Goal: Information Seeking & Learning: Check status

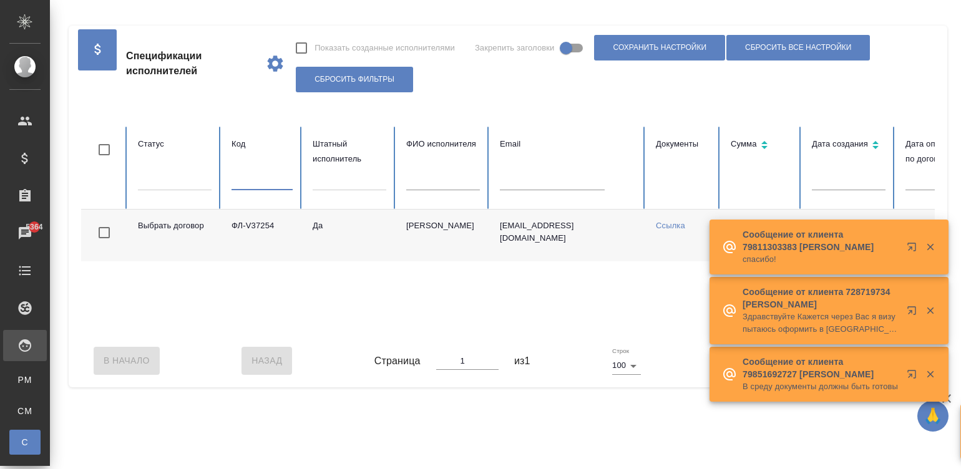
click at [548, 176] on input "text" at bounding box center [552, 181] width 105 height 17
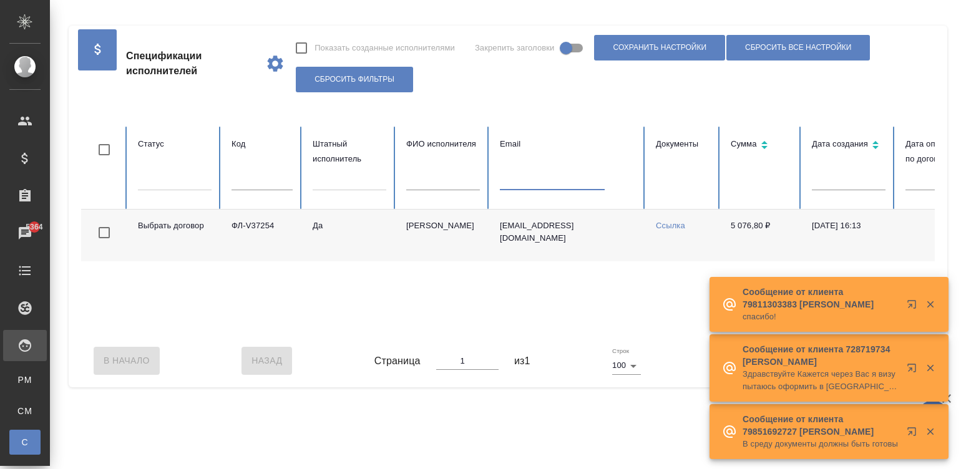
paste input "m.simferopol@gmail.com"
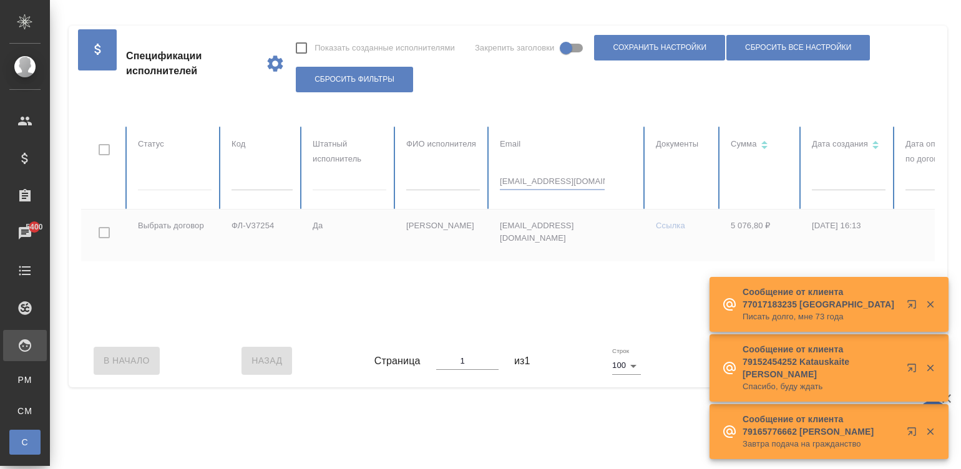
click at [450, 262] on tbody "Выбрать договор ФЛ-V37254 Да Кобзева Елизавета e.kobzeva1@awatera.com Ссылка 5 …" at bounding box center [749, 236] width 1337 height 52
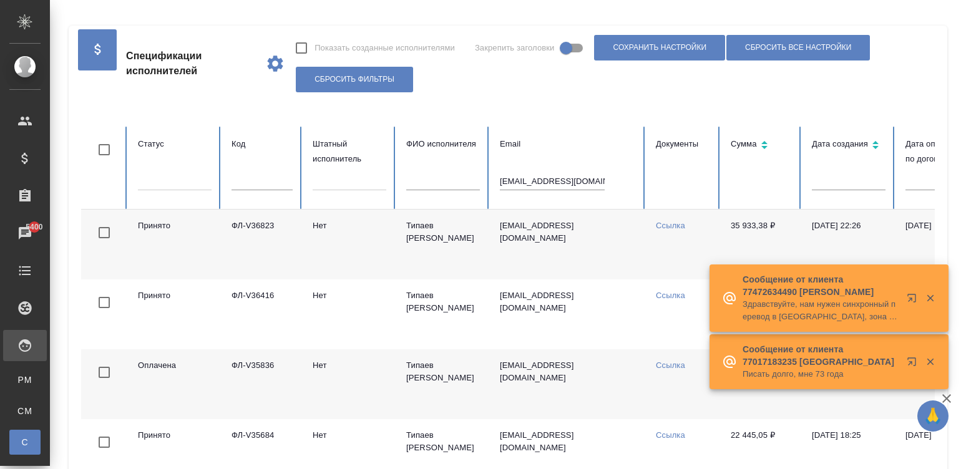
scroll to position [0, 268]
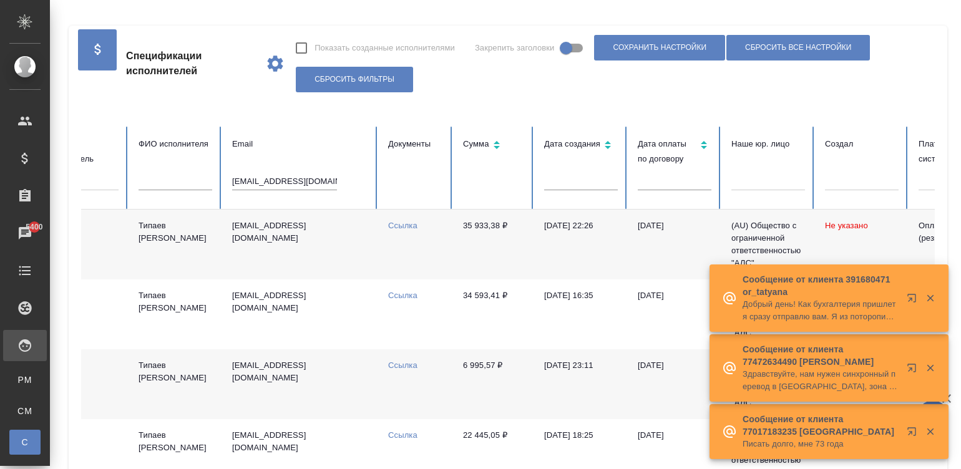
click at [531, 253] on td "35 933,38 ₽" at bounding box center [493, 245] width 81 height 70
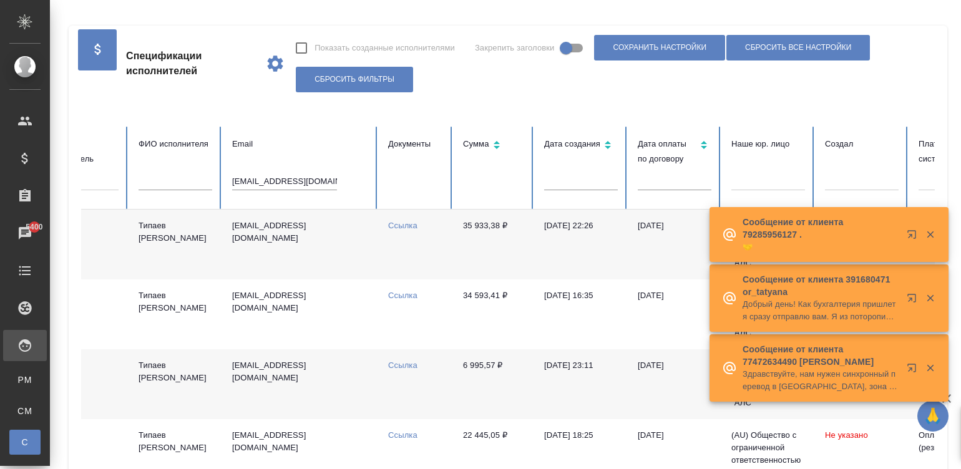
click at [531, 253] on td "35 933,38 ₽" at bounding box center [493, 245] width 81 height 70
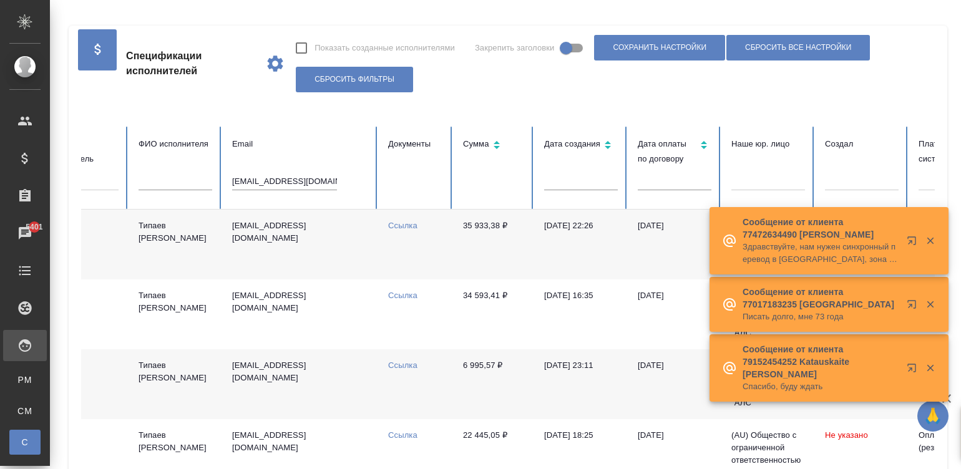
click at [254, 181] on input "m.simferopol@gmail.com" at bounding box center [284, 181] width 105 height 17
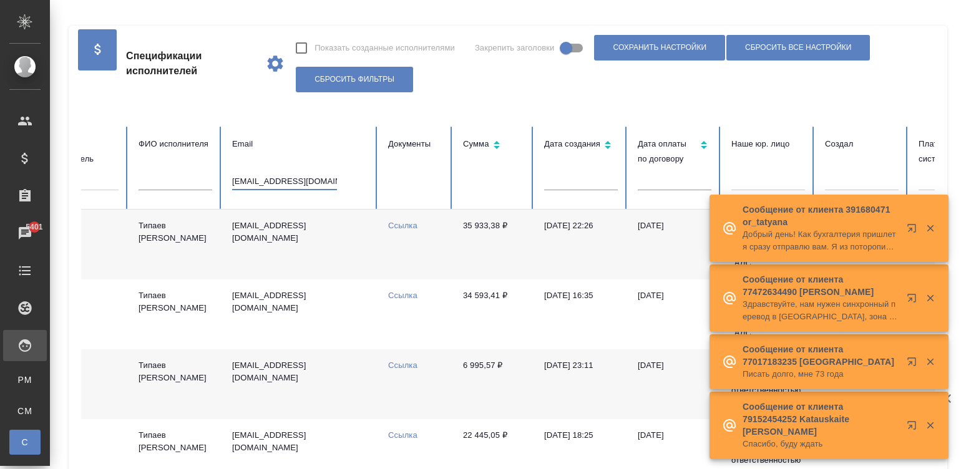
paste input "lena-koleda@yandex.by"
type input "lena-koleda@yandex.by"
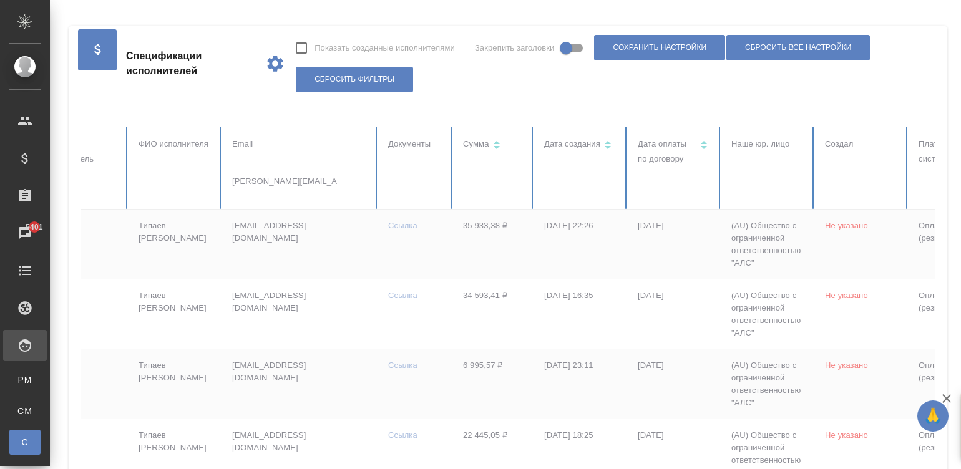
checkbox input "true"
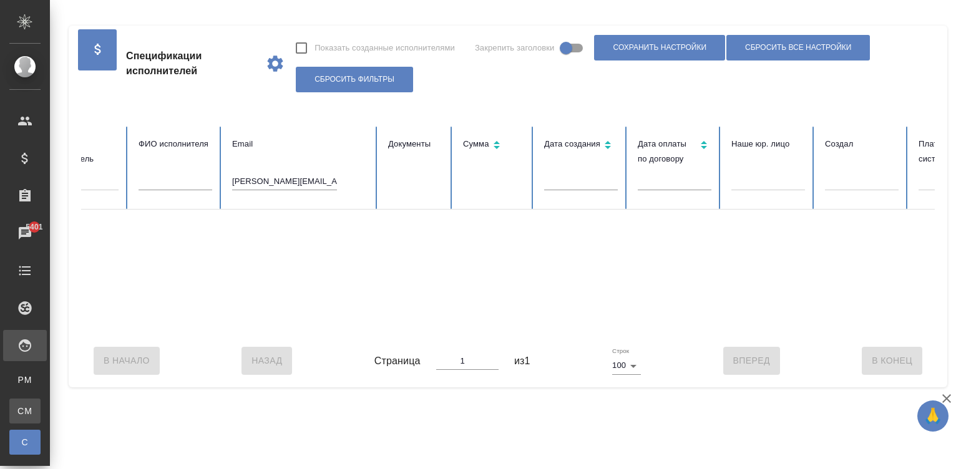
click at [22, 416] on link "CM Для CM/VM" at bounding box center [24, 411] width 31 height 25
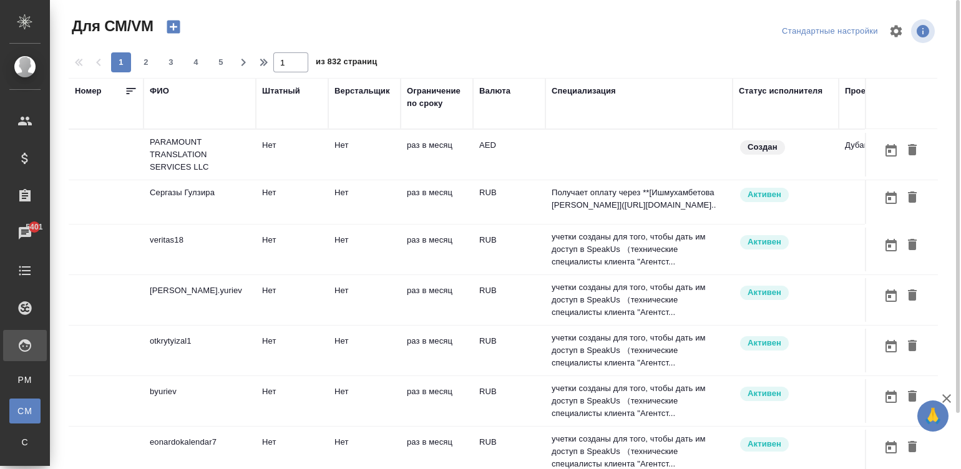
click at [502, 162] on td "AED" at bounding box center [509, 155] width 72 height 44
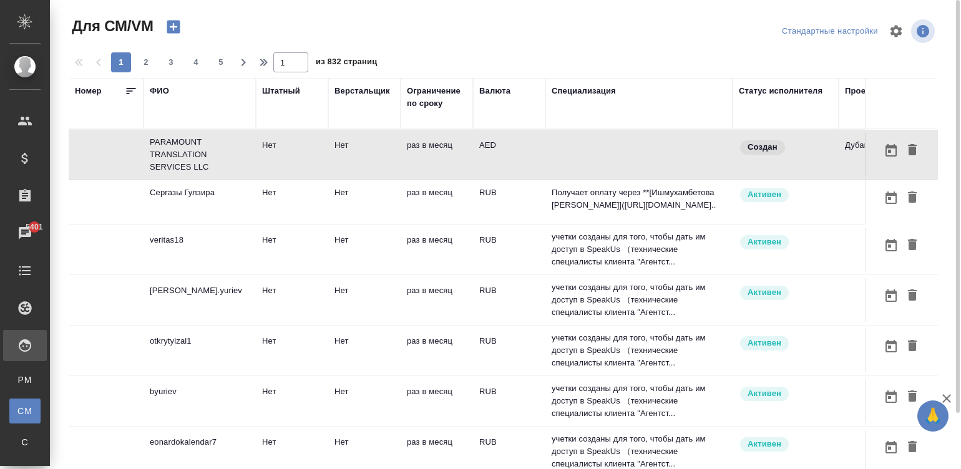
scroll to position [0, 476]
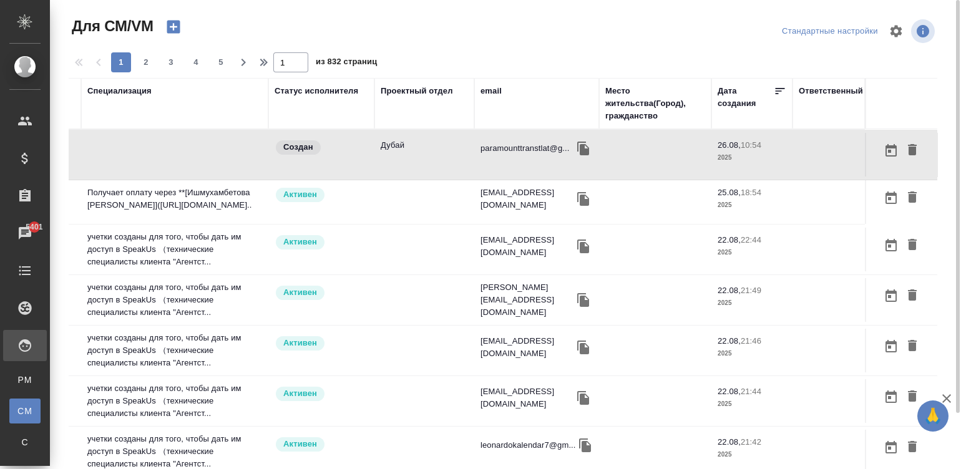
click at [481, 89] on div "email" at bounding box center [491, 91] width 21 height 12
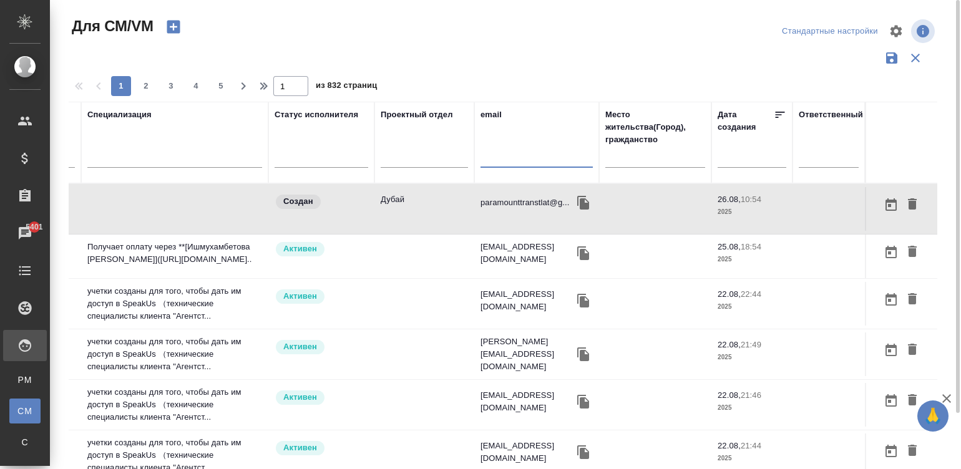
click at [481, 162] on input "text" at bounding box center [537, 160] width 112 height 16
paste input "lena-koleda@yandex.by"
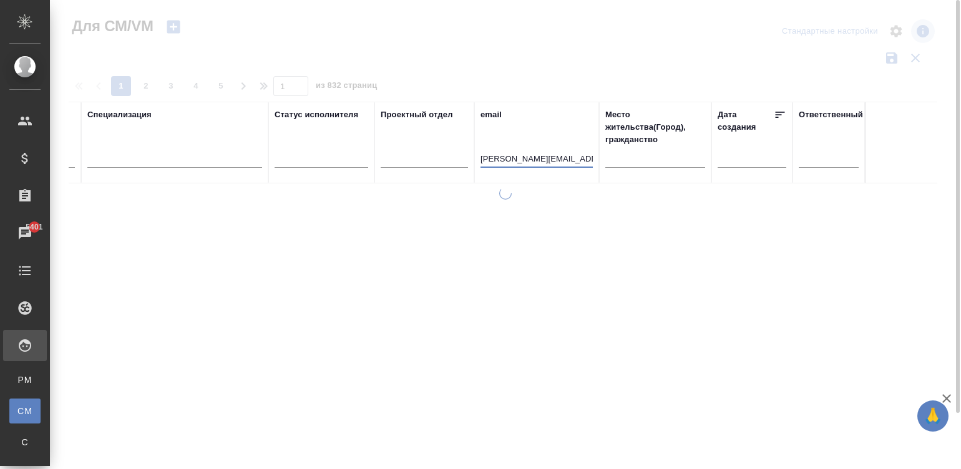
scroll to position [0, 464]
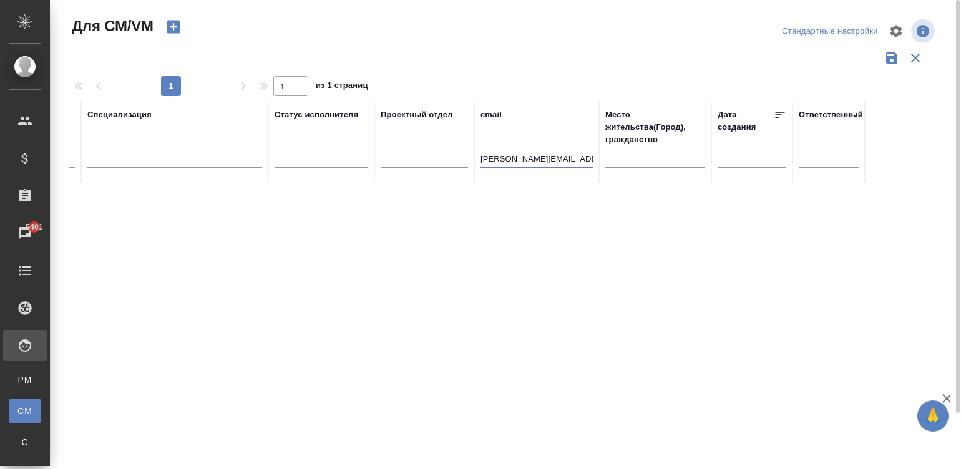
type input "lena-koleda@yandex.by"
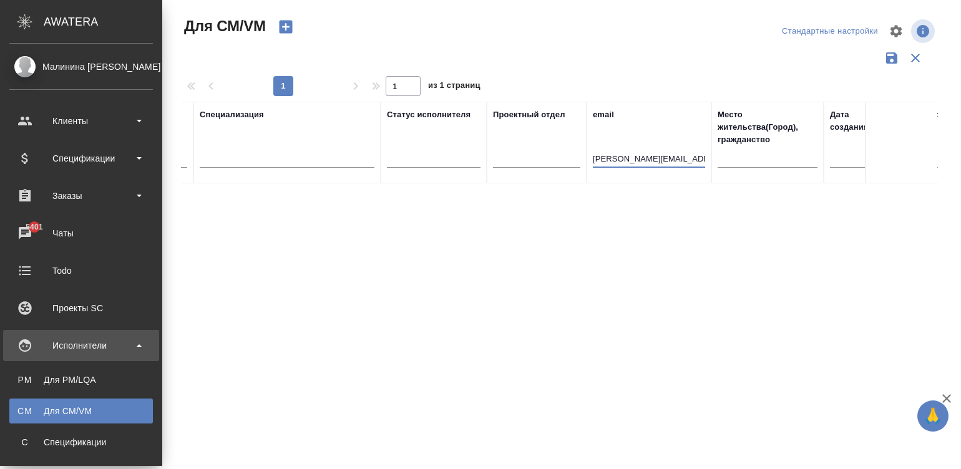
drag, startPoint x: 22, startPoint y: 437, endPoint x: 263, endPoint y: 272, distance: 291.8
click at [22, 437] on div "Спецификации" at bounding box center [81, 442] width 131 height 12
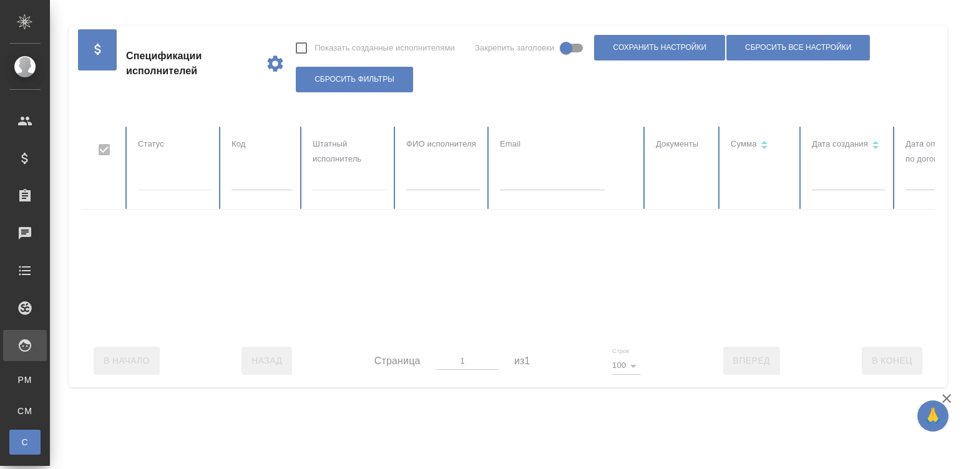
click at [253, 180] on div at bounding box center [749, 231] width 1337 height 208
click at [253, 180] on input "text" at bounding box center [262, 181] width 61 height 17
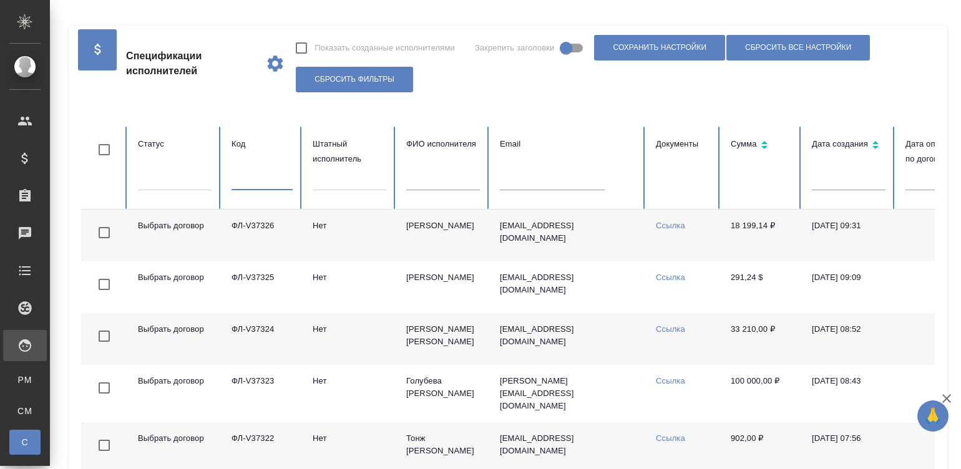
click at [275, 194] on div at bounding box center [262, 186] width 61 height 26
click at [261, 180] on input "text" at bounding box center [262, 181] width 61 height 17
paste input "ФЛ-V36636"
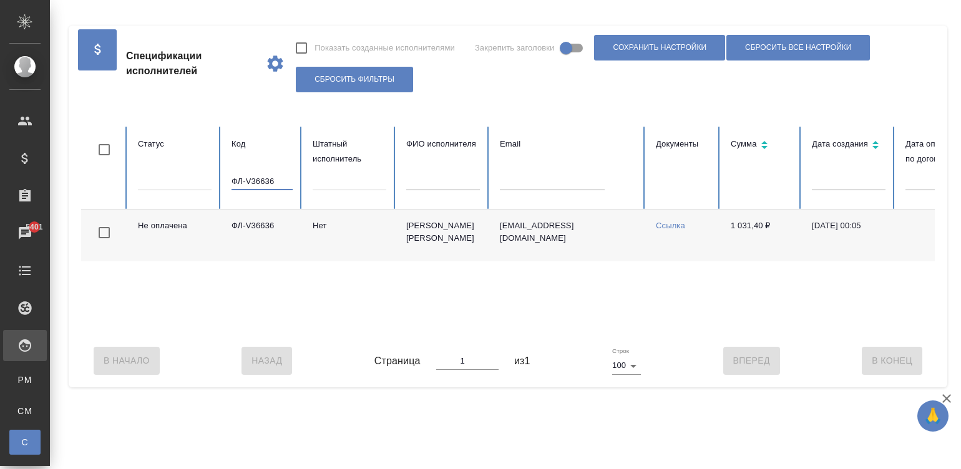
scroll to position [0, 483]
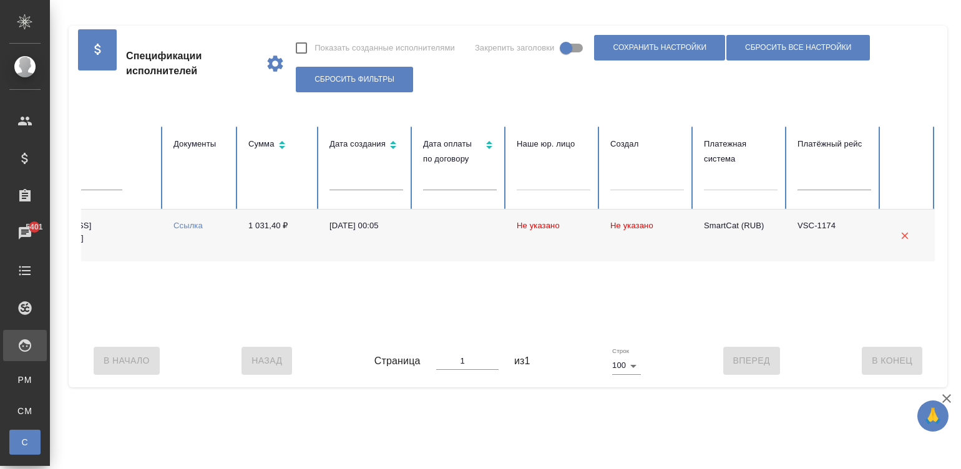
click at [300, 232] on td "1 031,40 ₽" at bounding box center [278, 236] width 81 height 52
click at [137, 334] on div "Не оплачена ФЛ-V36636 Нет Салимова Фатма Мисирхан кызы ummubilal@yandex.ru Ссыл…" at bounding box center [267, 272] width 1337 height 125
click at [277, 178] on th "Сумма" at bounding box center [278, 168] width 81 height 83
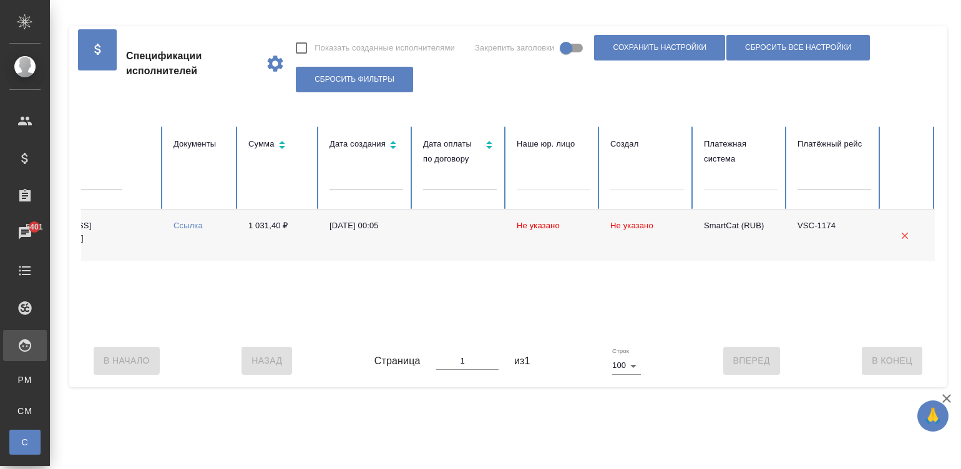
click at [277, 178] on th "Сумма" at bounding box center [278, 168] width 81 height 83
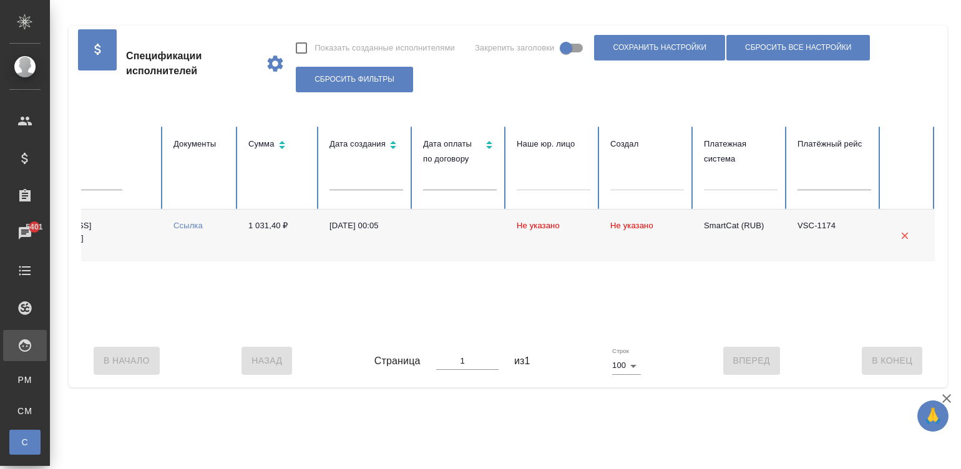
scroll to position [0, 0]
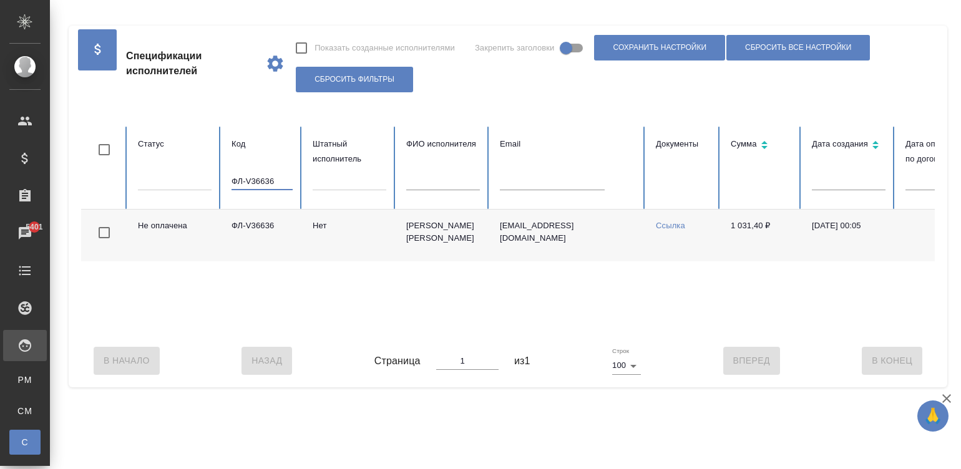
paste input "2604"
click at [146, 334] on div "Не оплачена ФЛ-V32604 Нет Салимова Фатма Мисирхан кызы ummubilal@yandex.ru Ссыл…" at bounding box center [749, 272] width 1337 height 125
click at [255, 184] on input "ФЛ-V32604" at bounding box center [262, 181] width 61 height 17
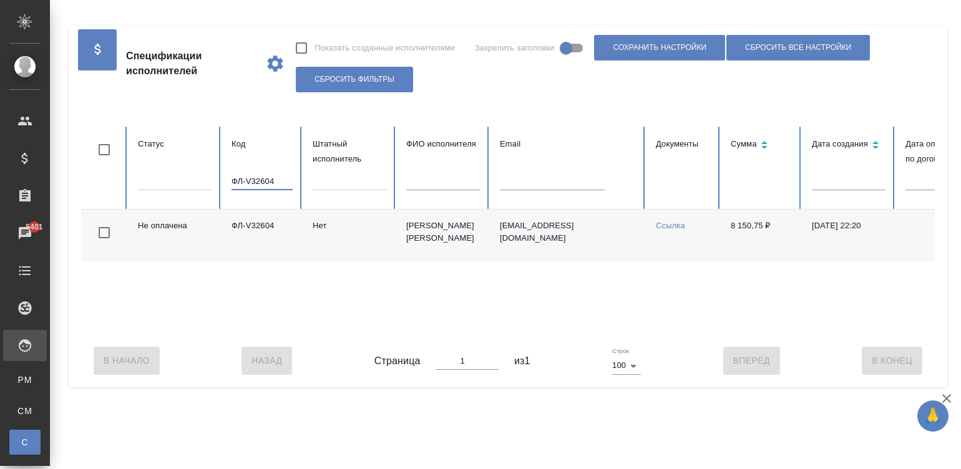
paste input "6389."
type input "ФЛ-V36389."
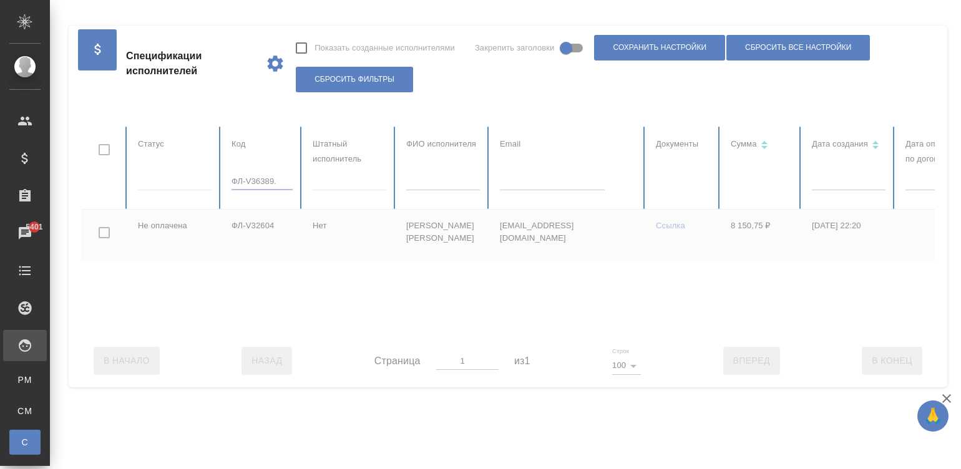
checkbox input "true"
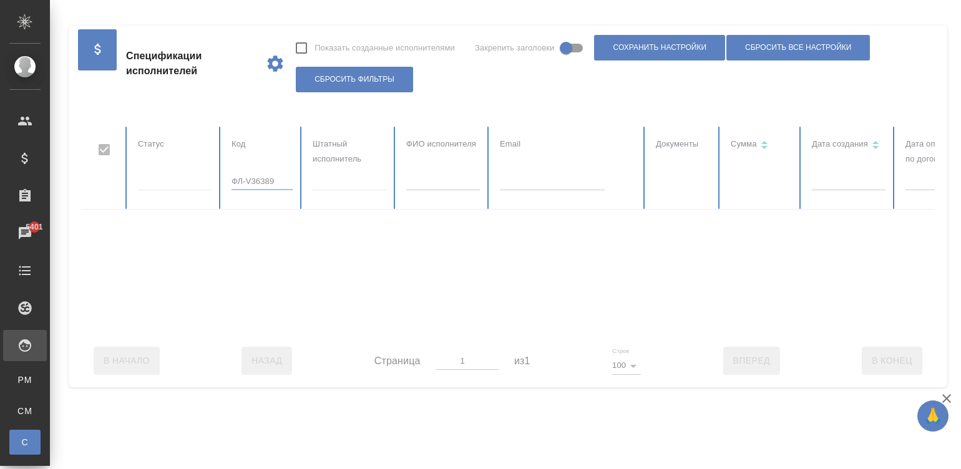
type input "ФЛ-V36389"
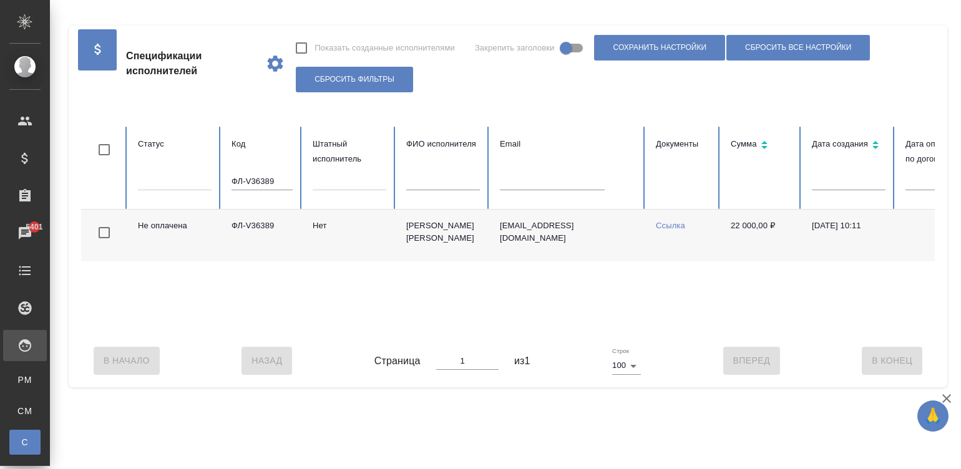
checkbox input "false"
click at [345, 251] on td "Нет" at bounding box center [350, 236] width 94 height 52
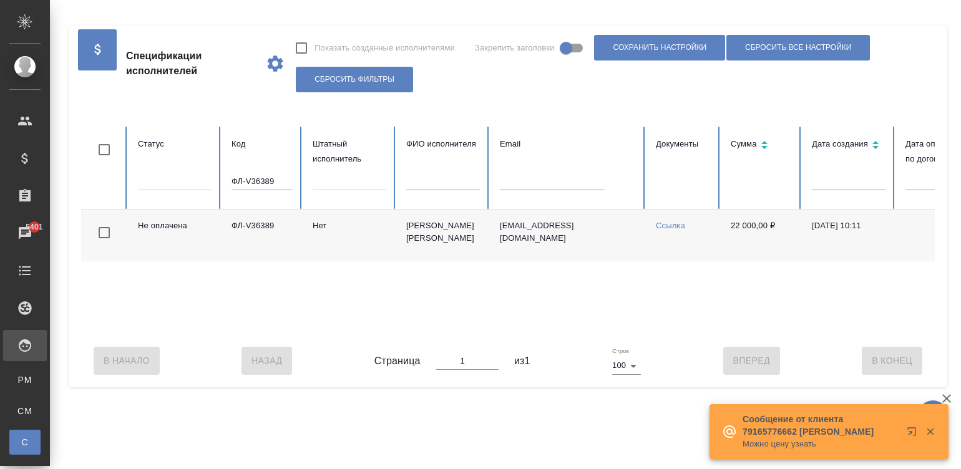
click at [272, 184] on input "ФЛ-V36389" at bounding box center [262, 181] width 61 height 17
paste input "845."
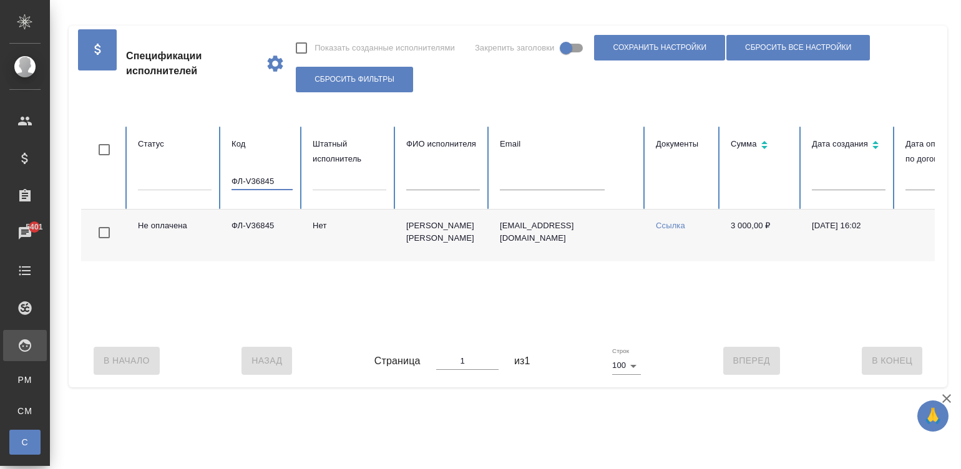
type input "ФЛ-V36845"
click at [548, 237] on td "melomanova@yandex.ru" at bounding box center [568, 236] width 156 height 52
click at [257, 176] on input "ФЛ-V36845" at bounding box center [262, 181] width 61 height 17
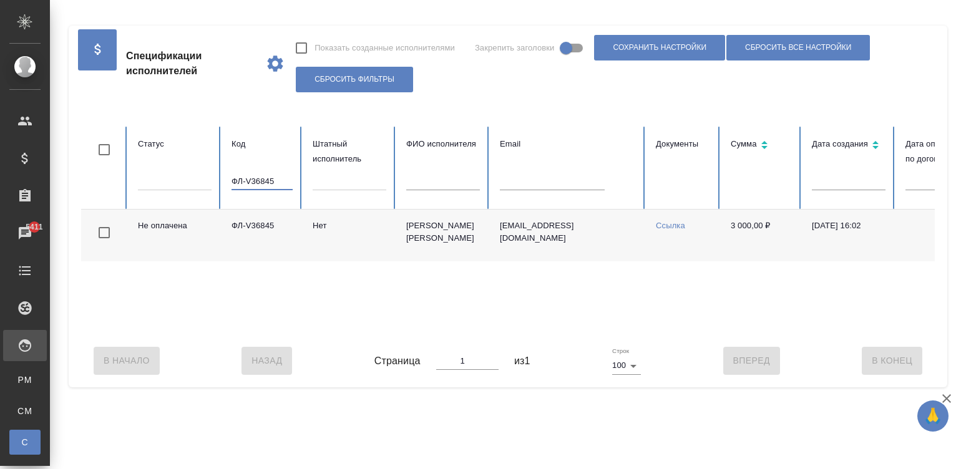
click at [257, 176] on input "ФЛ-V36845" at bounding box center [262, 181] width 61 height 17
click at [526, 189] on table "Статус Код Штатный исполнитель ФИО исполнителя Email Документы Сумма Дата созда…" at bounding box center [749, 231] width 1337 height 208
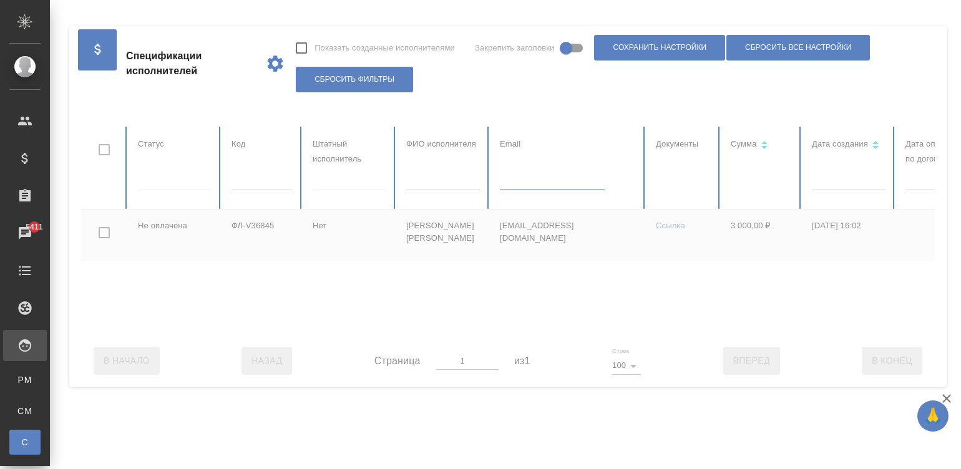
paste input "pernabekov@gmail.com"
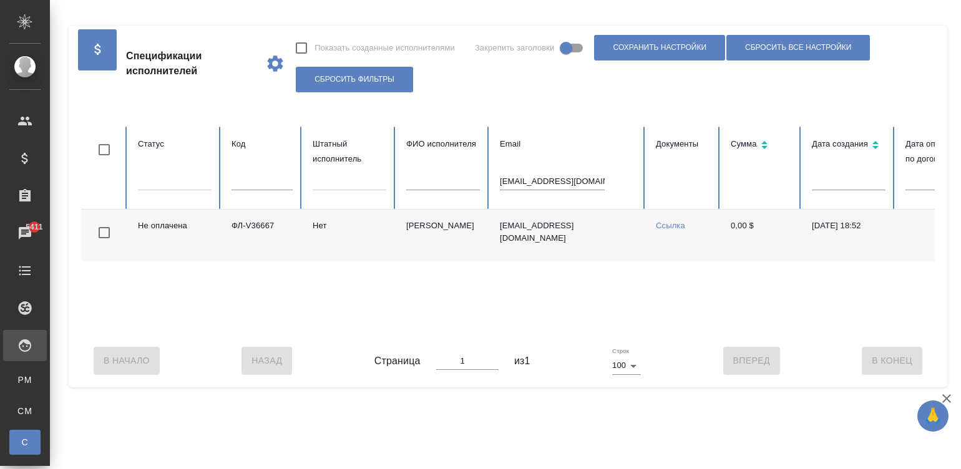
click at [606, 251] on td "pernabekov@gmail.com" at bounding box center [568, 236] width 156 height 52
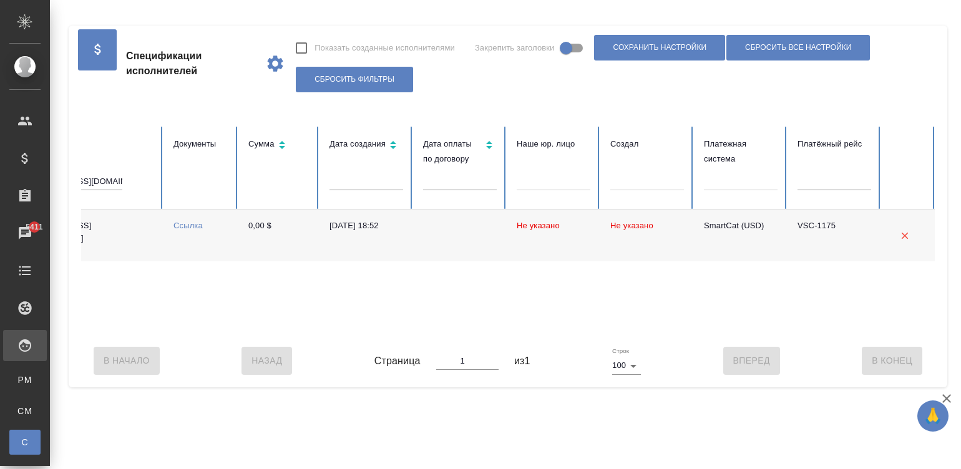
click at [646, 244] on td "Не указано" at bounding box center [648, 236] width 94 height 52
click at [147, 328] on div "Не оплачена ФЛ-V36667 Нет Пернабеков Бекзат pernabekov@gmail.com Ссылка 0,00 $ …" at bounding box center [267, 272] width 1337 height 125
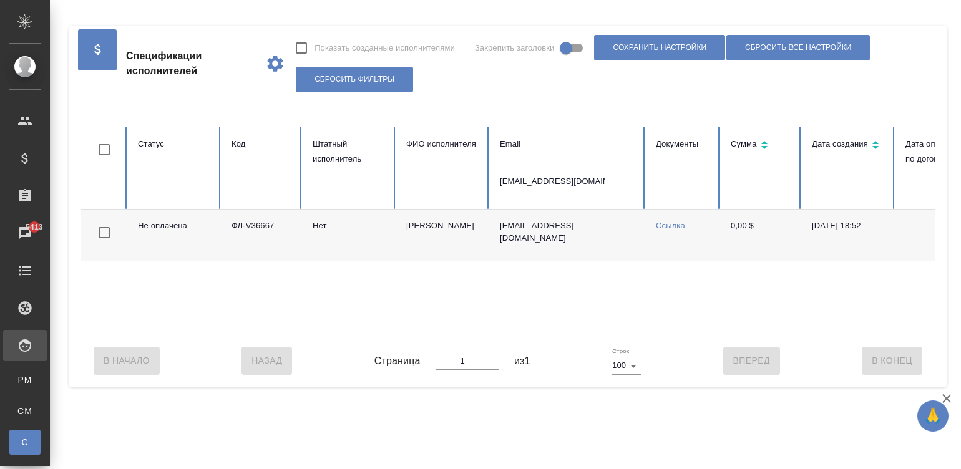
click at [551, 177] on input "pernabekov@gmail.com" at bounding box center [552, 181] width 105 height 17
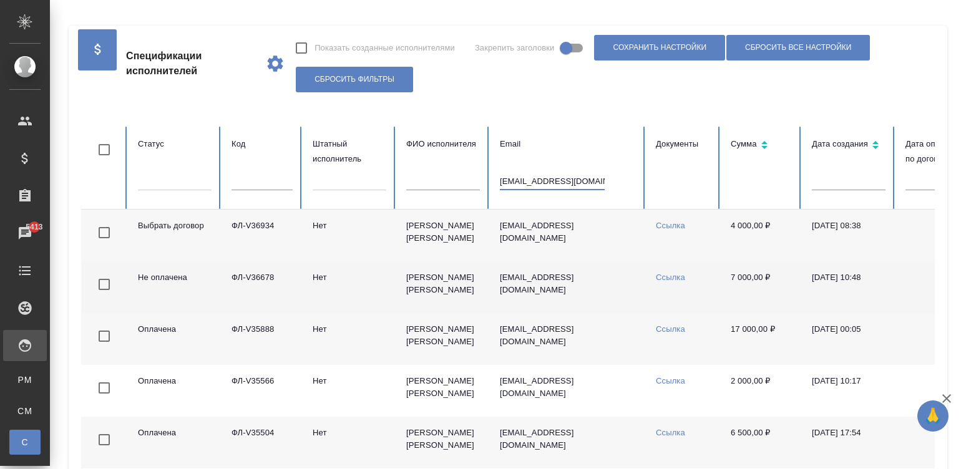
click at [398, 288] on td "Цвилёва Анна Викторовна" at bounding box center [443, 288] width 94 height 52
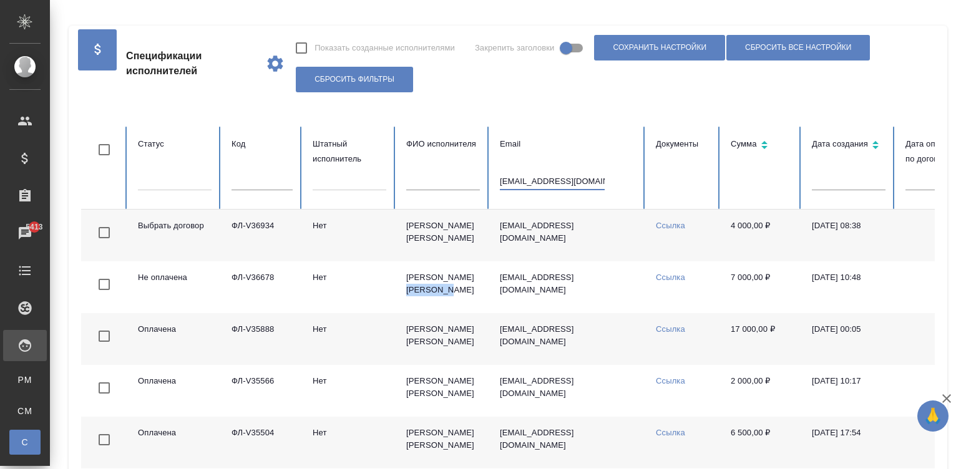
click at [543, 179] on input "tsvileva.translate@gmail.com" at bounding box center [552, 181] width 105 height 17
paste input "dilafruz_tma@inbox.ru"
type input "dilafruz_tma@inbox.ru"
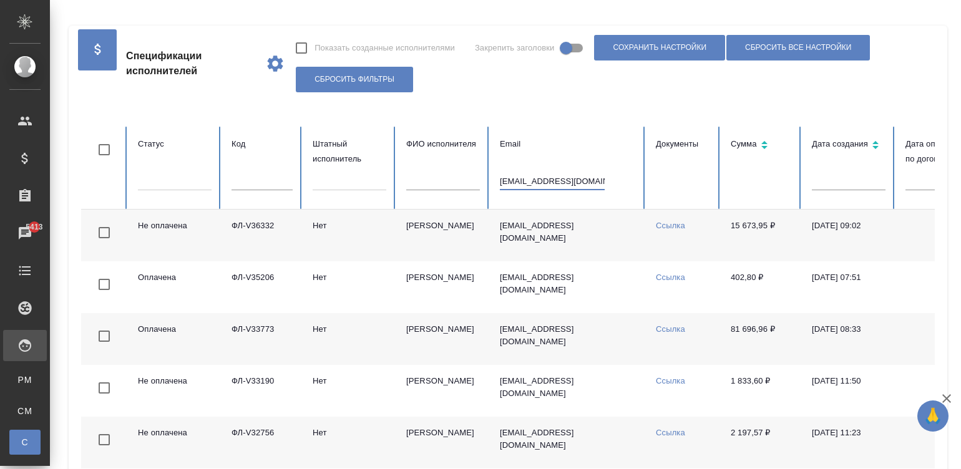
click at [340, 231] on td "Нет" at bounding box center [350, 236] width 94 height 52
click at [617, 229] on td "dilafruz_tma@inbox.ru" at bounding box center [568, 236] width 156 height 52
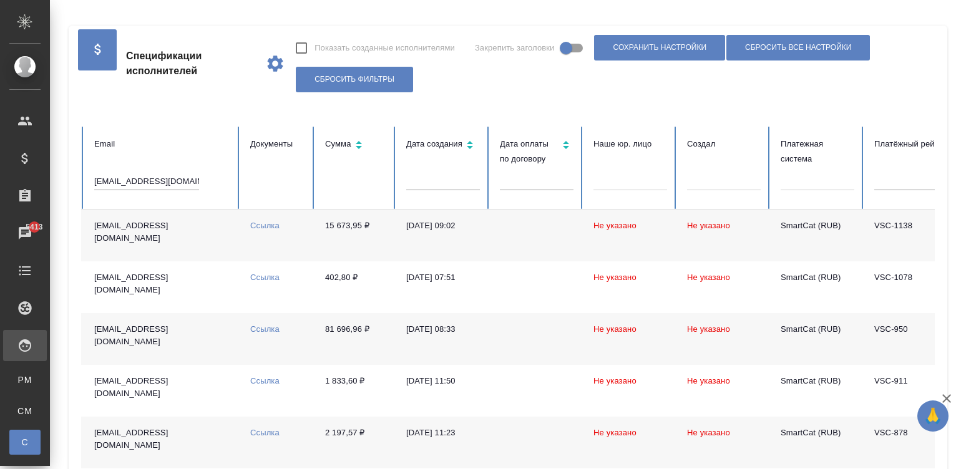
scroll to position [0, 437]
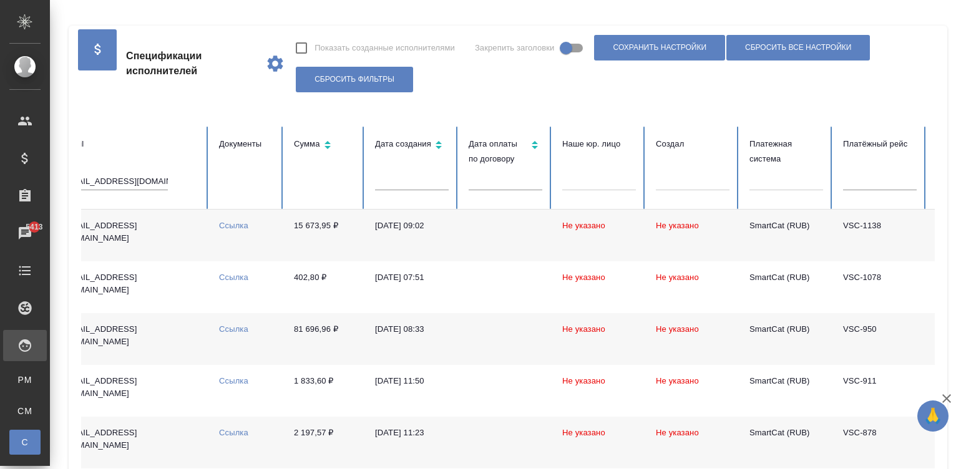
click at [182, 233] on td "dilafruz_tma@inbox.ru" at bounding box center [131, 236] width 156 height 52
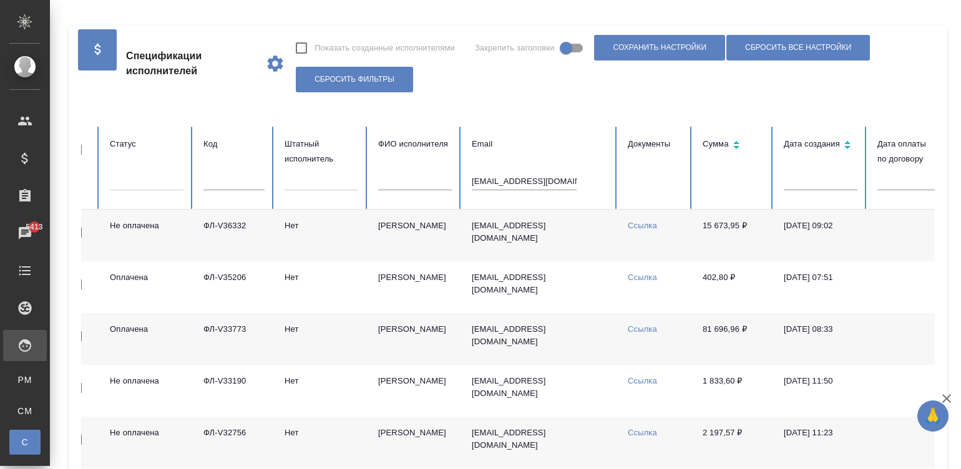
scroll to position [0, 0]
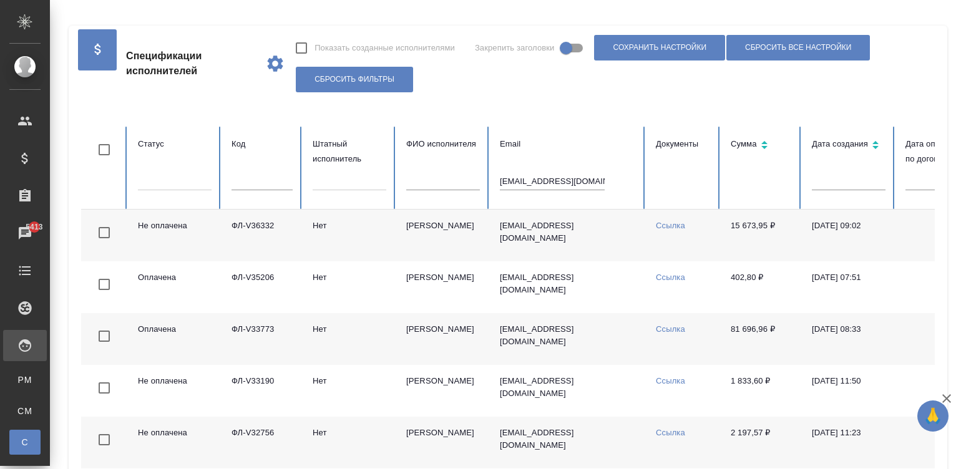
click at [531, 182] on input "dilafruz_tma@inbox.ru" at bounding box center [552, 181] width 105 height 17
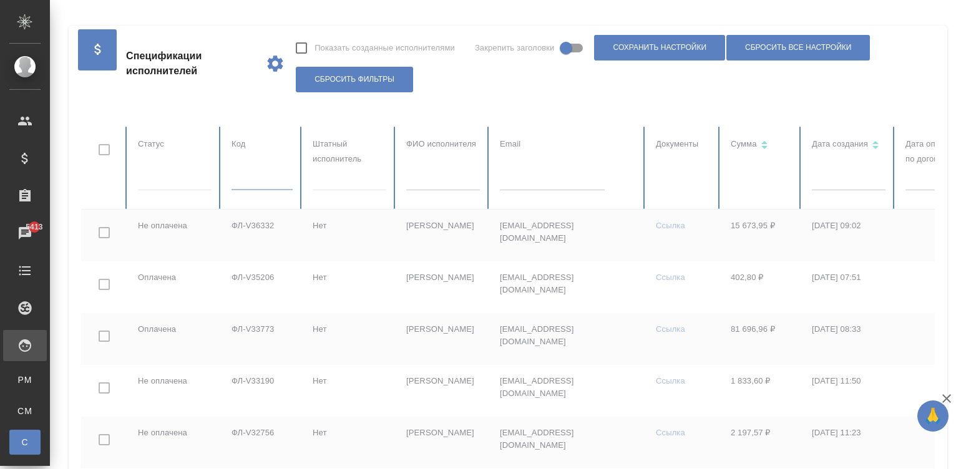
paste input "ФЛ-V36124"
type input "ФЛ-V36124"
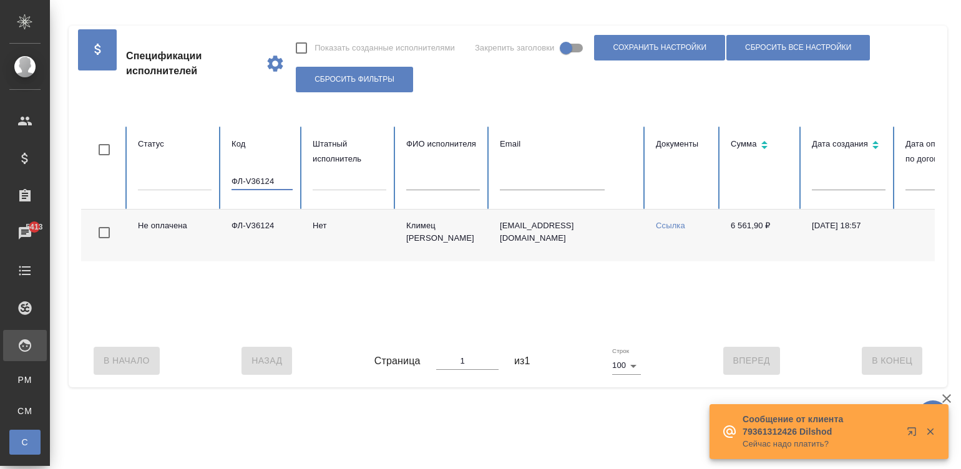
click at [490, 248] on td "denis_klimets@mail.ru" at bounding box center [568, 236] width 156 height 52
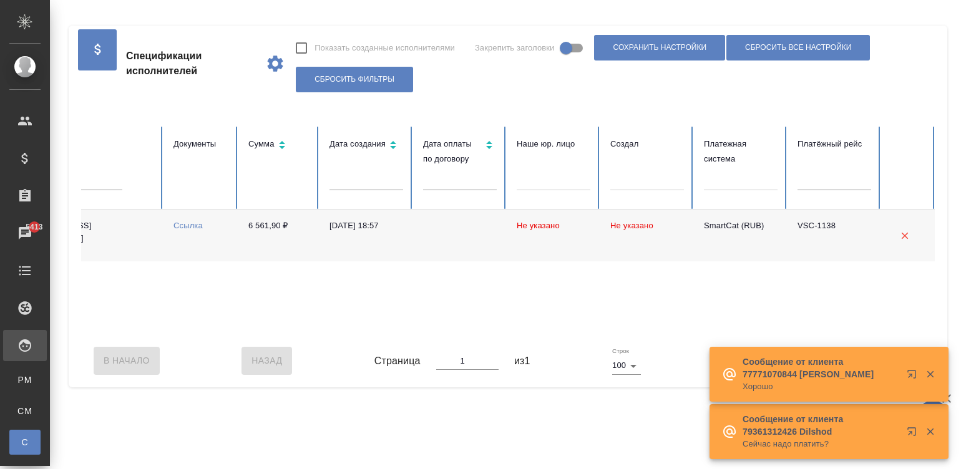
click at [228, 328] on div "Не оплачена ФЛ-V36124 Нет Климец Денис denis_klimets@mail.ru Ссылка 6 561,90 ₽ …" at bounding box center [267, 272] width 1337 height 125
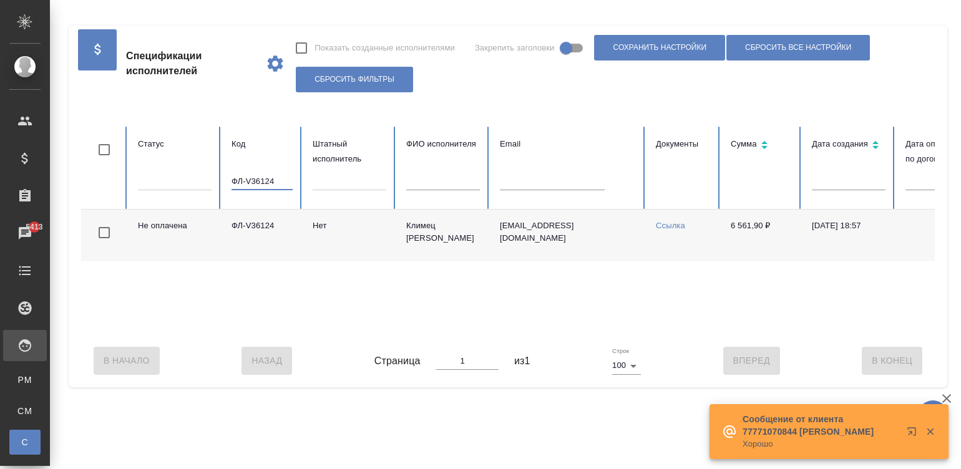
click at [267, 187] on input "ФЛ-V36124" at bounding box center [262, 181] width 61 height 17
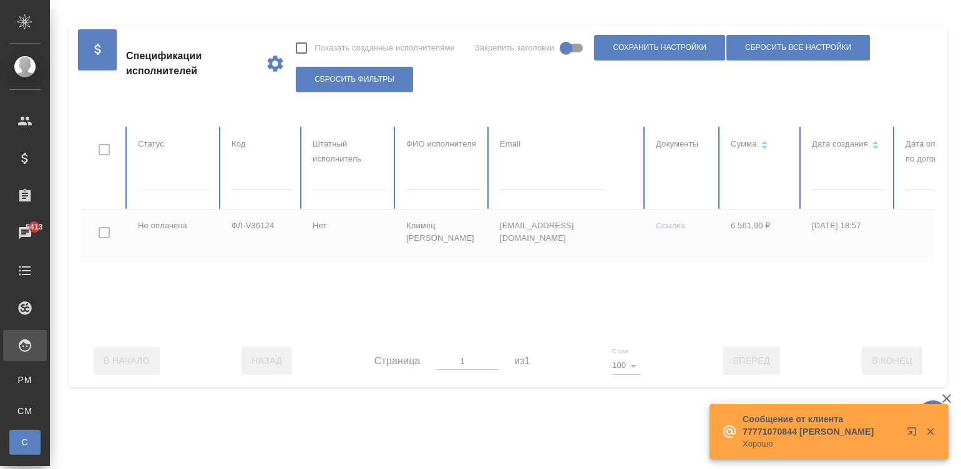
click at [564, 187] on div at bounding box center [749, 231] width 1337 height 208
click at [553, 185] on input "text" at bounding box center [552, 181] width 105 height 17
click at [546, 180] on input "text" at bounding box center [552, 181] width 105 height 17
click at [567, 182] on input "text" at bounding box center [552, 181] width 105 height 17
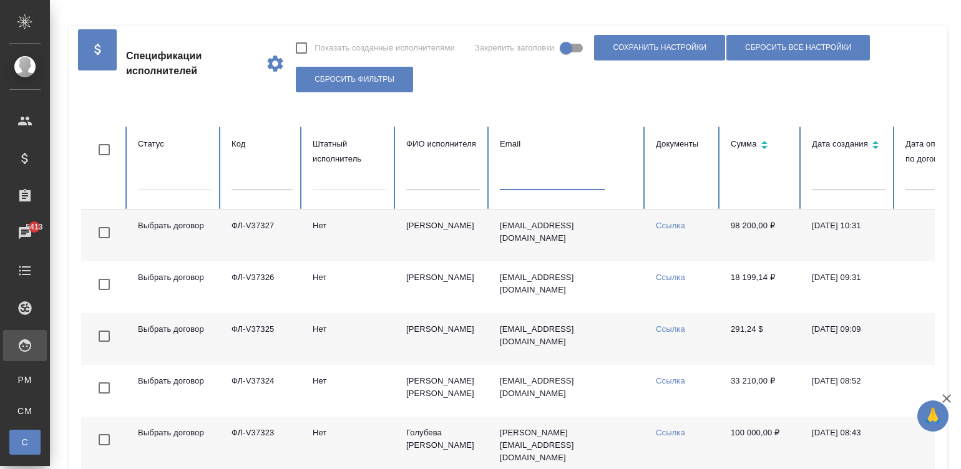
paste input "ota.sumie@gmail.com"
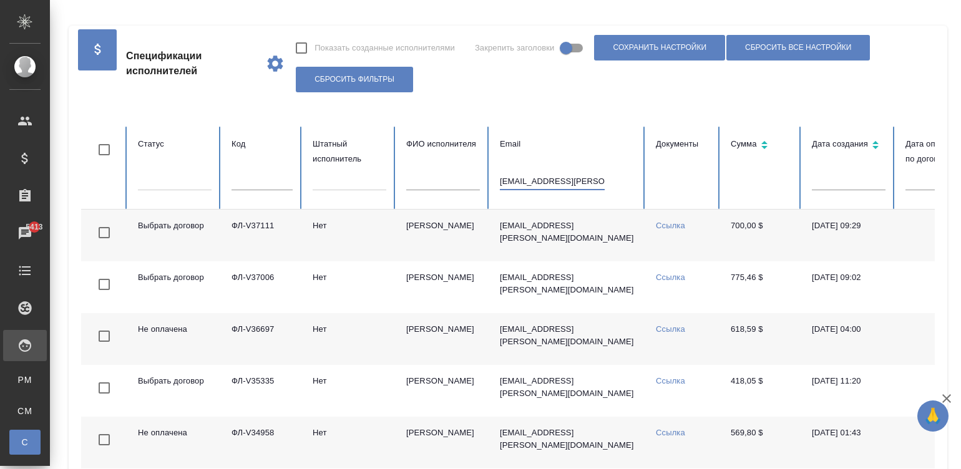
type input "ota.sumie@gmail.com"
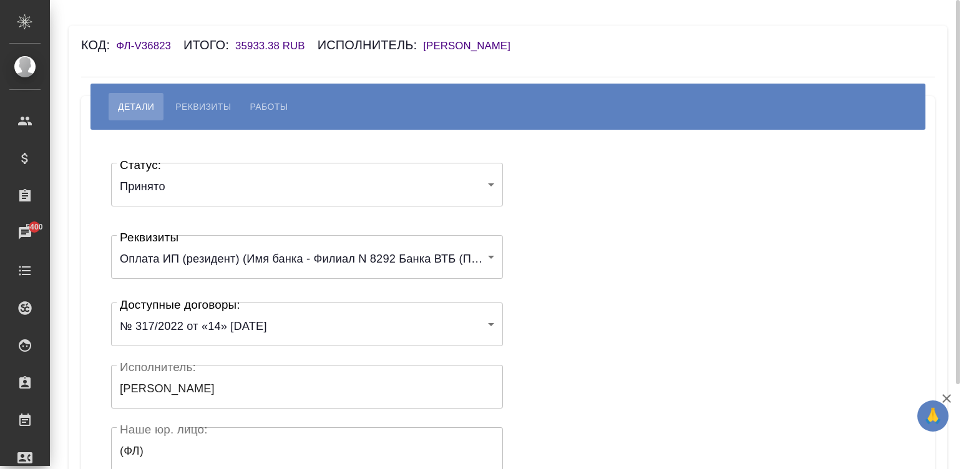
drag, startPoint x: 0, startPoint y: 0, endPoint x: 472, endPoint y: 47, distance: 474.3
click at [472, 47] on h6 "[PERSON_NAME]" at bounding box center [473, 46] width 100 height 12
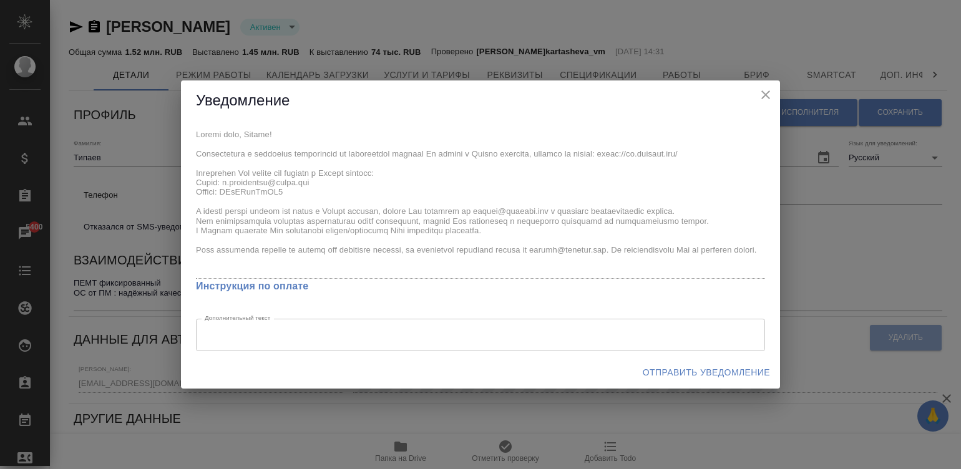
click at [682, 370] on span "Отправить уведомление" at bounding box center [706, 373] width 127 height 16
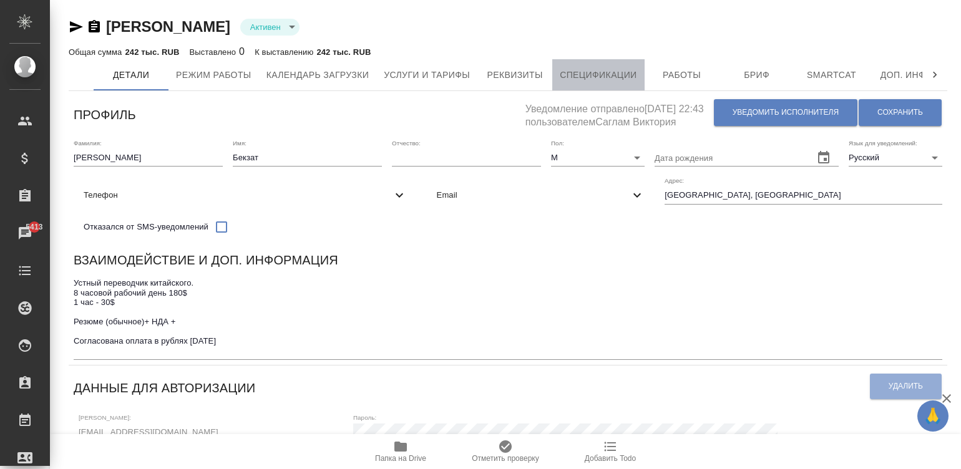
click at [605, 74] on span "Спецификации" at bounding box center [598, 75] width 77 height 16
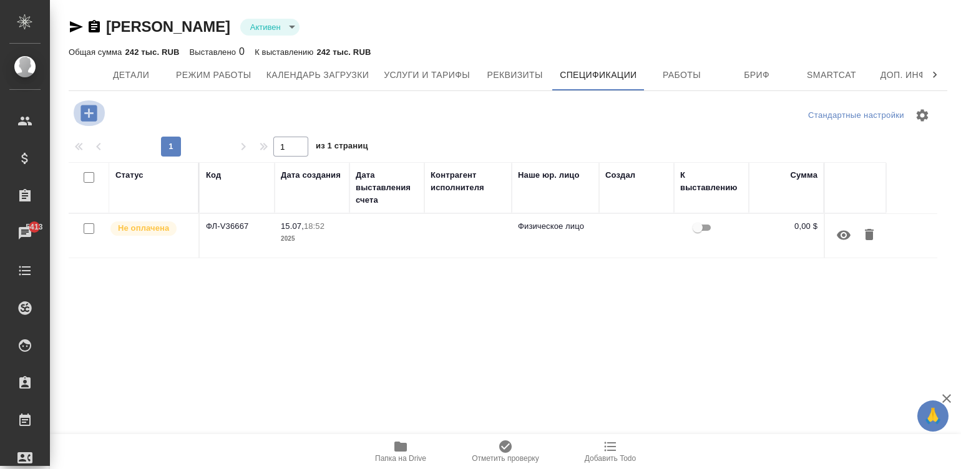
click at [78, 108] on icon "button" at bounding box center [89, 113] width 22 height 22
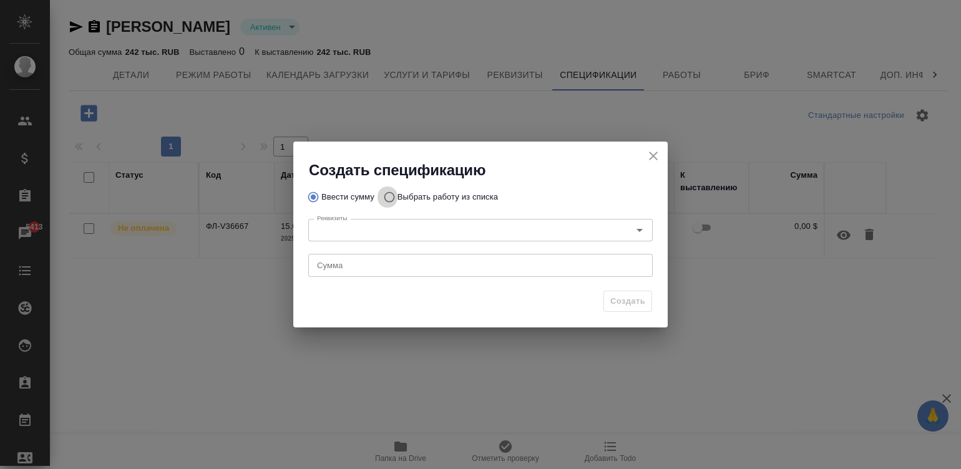
click at [385, 197] on input "Выбрать работу из списка" at bounding box center [388, 197] width 20 height 24
radio input "true"
radio input "false"
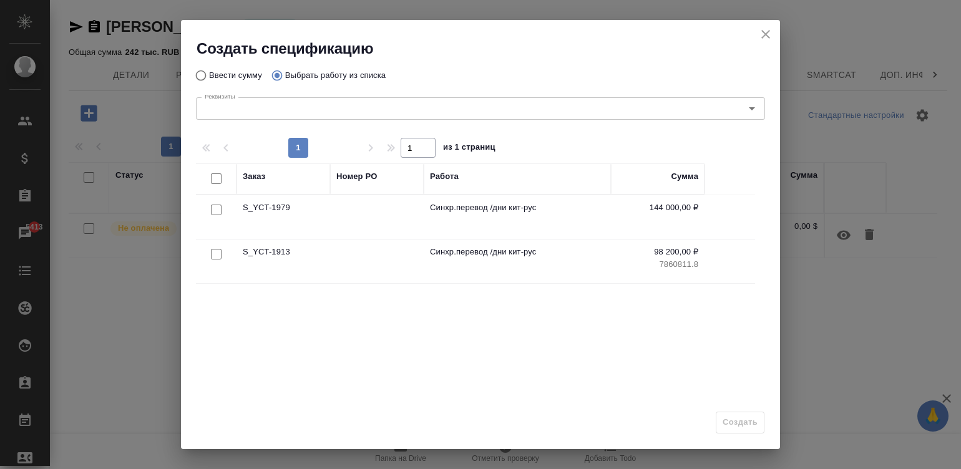
click at [211, 252] on input "checkbox" at bounding box center [216, 254] width 11 height 11
checkbox input "true"
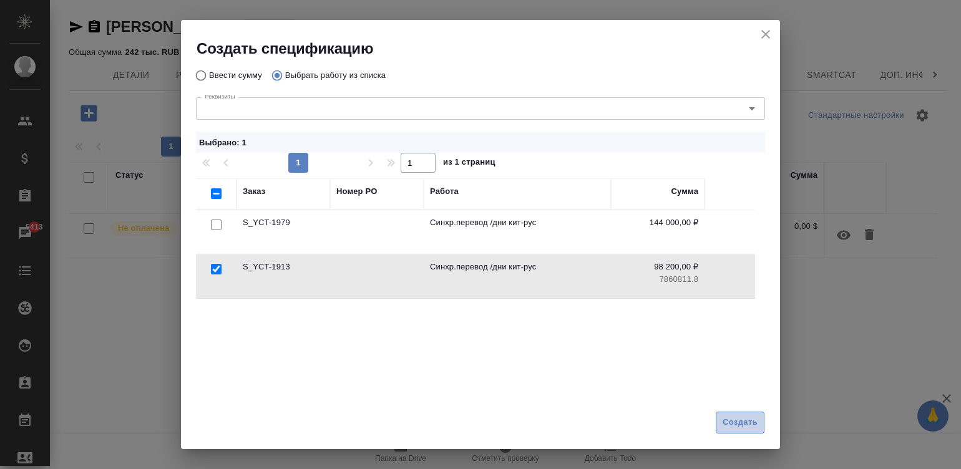
click at [734, 413] on button "Создать" at bounding box center [740, 423] width 49 height 22
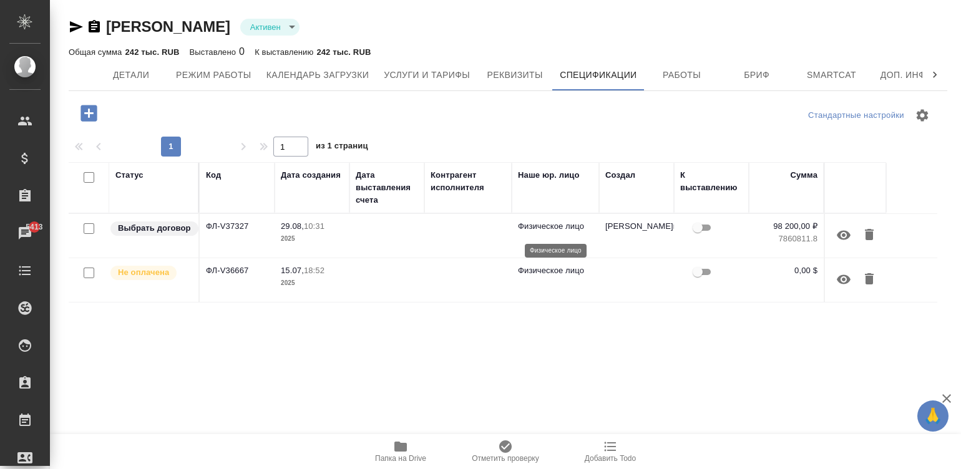
click at [529, 227] on p "Физическое лицо" at bounding box center [555, 226] width 75 height 12
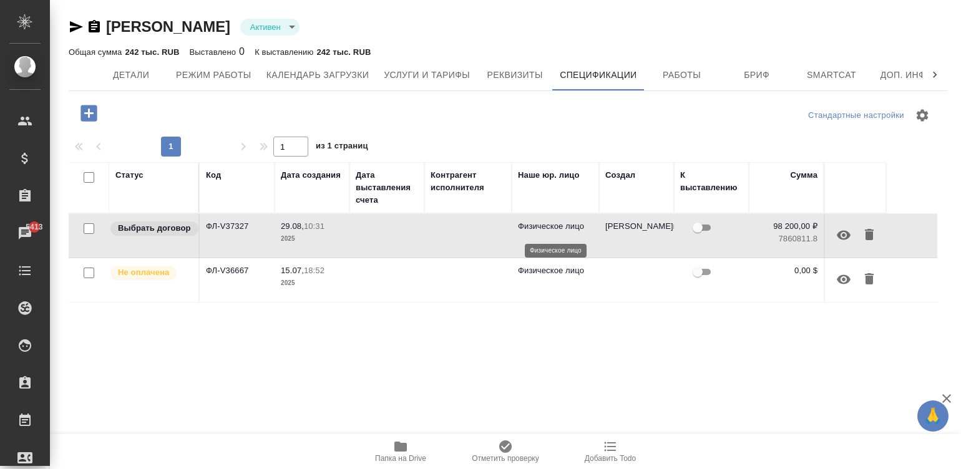
click at [529, 227] on p "Физическое лицо" at bounding box center [555, 226] width 75 height 12
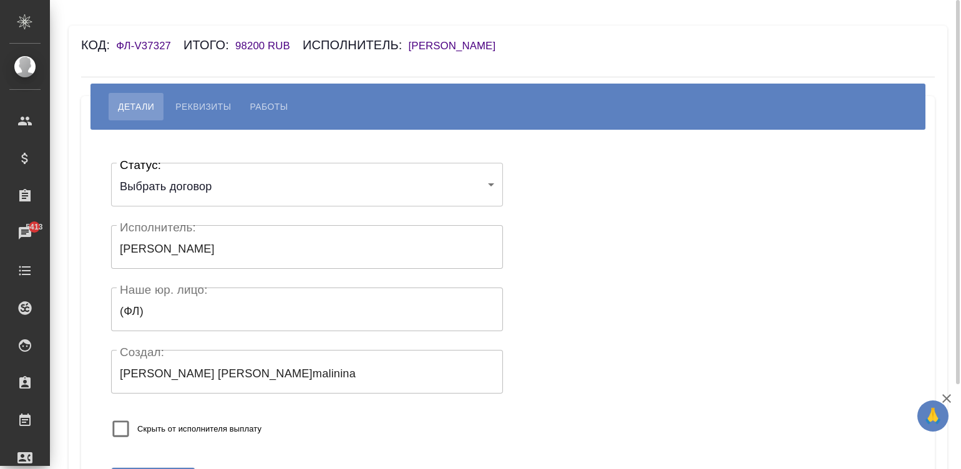
click at [268, 100] on span "Работы" at bounding box center [269, 106] width 38 height 15
select select "10"
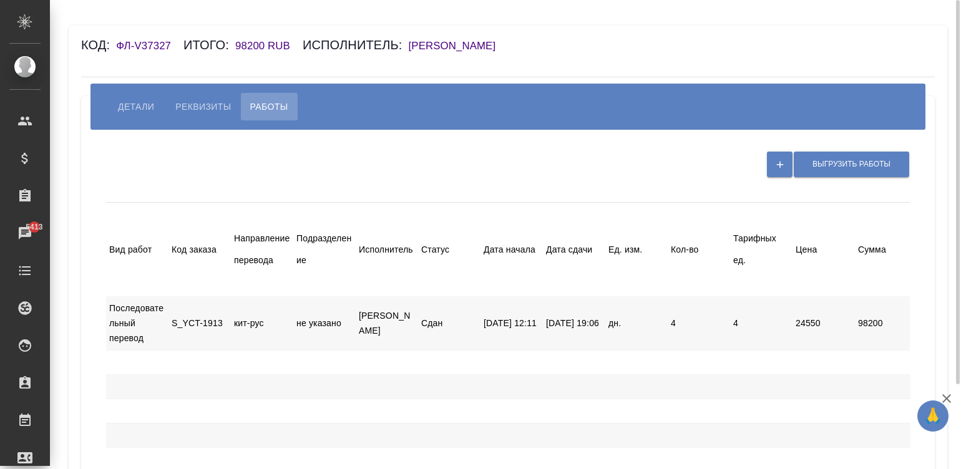
click at [677, 365] on div at bounding box center [699, 363] width 62 height 24
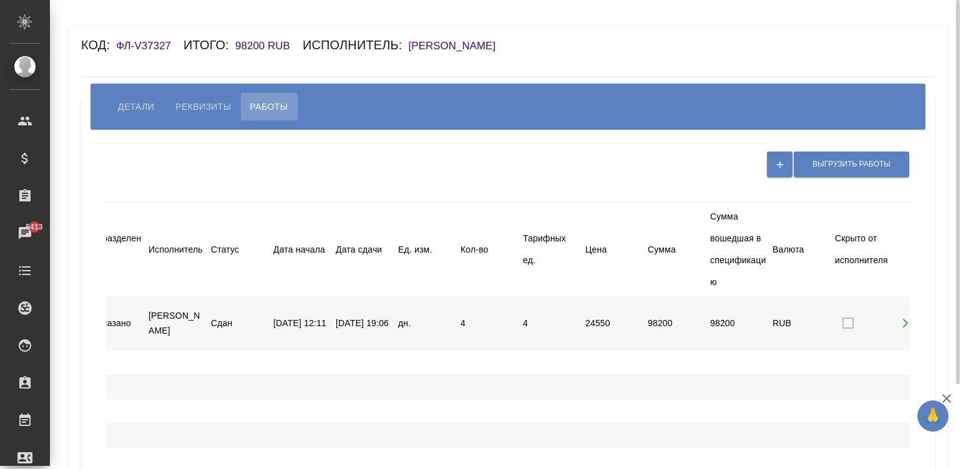
scroll to position [0, 248]
